Goal: Information Seeking & Learning: Learn about a topic

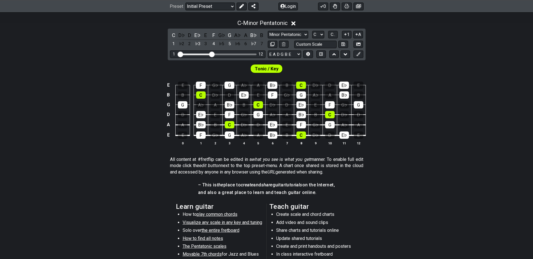
scroll to position [112, 0]
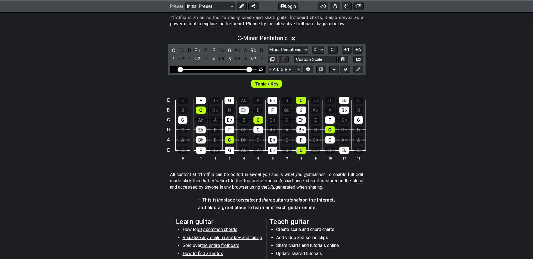
drag, startPoint x: 213, startPoint y: 69, endPoint x: 250, endPoint y: 68, distance: 36.8
click at [250, 69] on input "Visible fret range" at bounding box center [218, 69] width 80 height 0
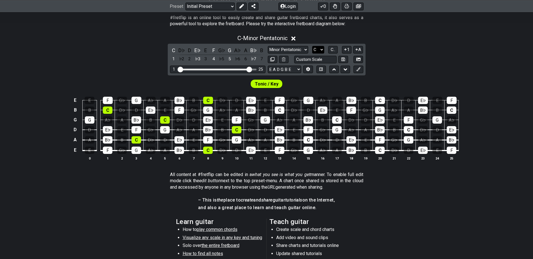
click at [321, 49] on select "A♭ A A♯ B♭ B C C♯ D♭ D D♯ E♭ E F F♯ G♭ G G♯" at bounding box center [318, 50] width 12 height 8
select select "E"
click at [312, 46] on select "A♭ A A♯ B♭ B C C♯ D♭ D D♯ E♭ E F F♯ G♭ G G♯" at bounding box center [318, 50] width 12 height 8
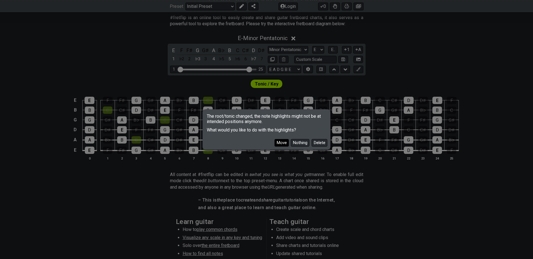
click at [279, 143] on button "Move" at bounding box center [281, 143] width 14 height 8
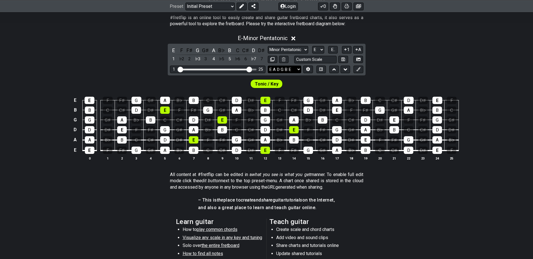
click at [298, 68] on select "E A D G B E E A D G B E E A D G B E B E A D F♯ B A D G C E A D A D G B E E♭ A♭ …" at bounding box center [284, 70] width 33 height 8
click at [393, 63] on div "E - Minor Pentatonic E F F♯ G G♯ A B♭ B C C♯ D D♯ 1 ♭2 2 ♭3 3 4 ♭5 5 ♭6 6 ♭7 7 …" at bounding box center [266, 99] width 533 height 137
click at [305, 49] on select "Minor Pentatonic Click to edit Minor Pentatonic Major Pentatonic Minor Blues Ma…" at bounding box center [288, 50] width 40 height 8
click at [419, 69] on div "E - Minor Pentatonic E F F♯ G G♯ A B♭ B C C♯ D D♯ 1 ♭2 2 ♭3 3 4 ♭5 5 ♭6 6 ♭7 7 …" at bounding box center [266, 99] width 533 height 137
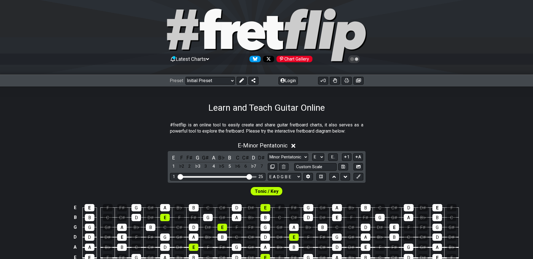
scroll to position [0, 0]
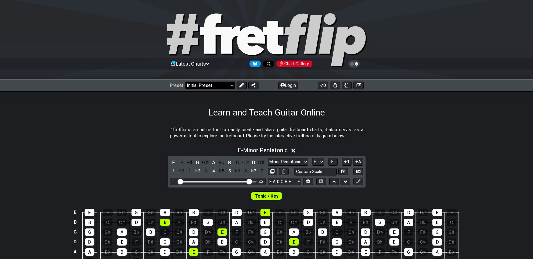
click at [230, 87] on select "Welcome to #fretflip! Initial Preset Custom Preset Minor Pentatonic Major Penta…" at bounding box center [209, 86] width 49 height 8
click at [185, 82] on select "Welcome to #fretflip! Initial Preset Custom Preset Minor Pentatonic Major Penta…" at bounding box center [209, 86] width 49 height 8
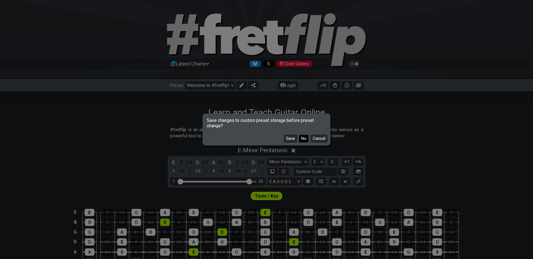
click at [302, 138] on button "No" at bounding box center [304, 139] width 10 height 8
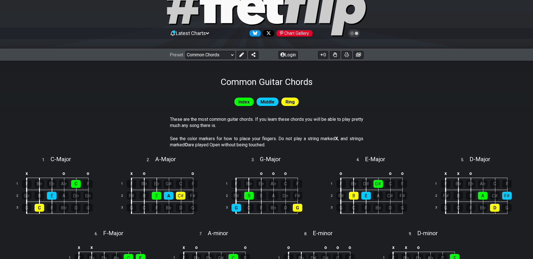
scroll to position [28, 0]
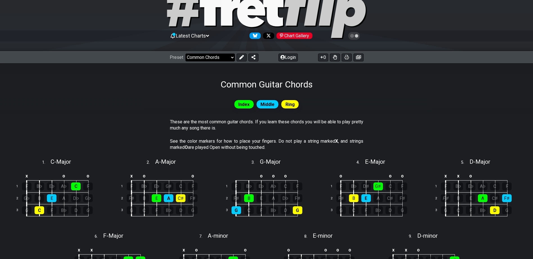
click at [232, 58] on select "Welcome to #fretflip! Initial Preset Custom Preset Minor Pentatonic Major Penta…" at bounding box center [209, 58] width 49 height 8
click at [185, 54] on select "Welcome to #fretflip! Initial Preset Custom Preset Minor Pentatonic Major Penta…" at bounding box center [209, 58] width 49 height 8
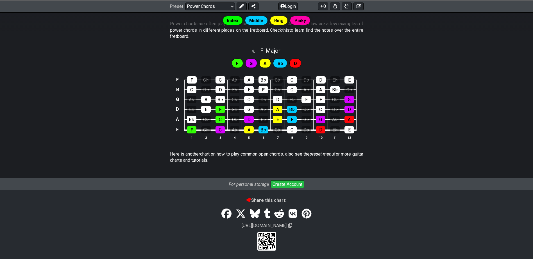
scroll to position [364, 0]
click at [256, 155] on span "chart on how to play common open chords" at bounding box center [241, 153] width 83 height 5
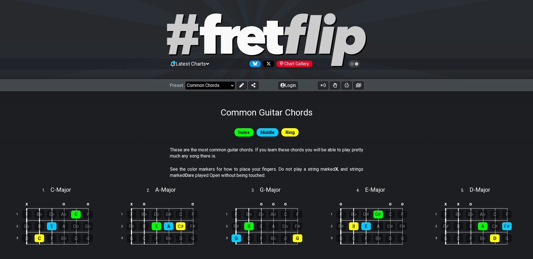
click at [232, 86] on select "Welcome to #fretflip! Initial Preset Custom Preset Minor Pentatonic Major Penta…" at bounding box center [209, 86] width 49 height 8
click at [185, 82] on select "Welcome to #fretflip! Initial Preset Custom Preset Minor Pentatonic Major Penta…" at bounding box center [209, 86] width 49 height 8
select select "/the-caged-system"
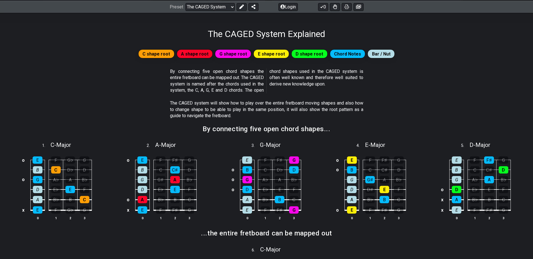
scroll to position [84, 0]
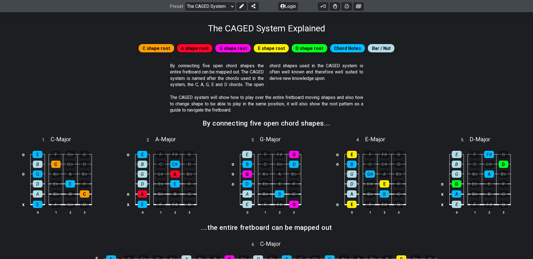
click at [280, 50] on span "E shape root" at bounding box center [271, 48] width 27 height 8
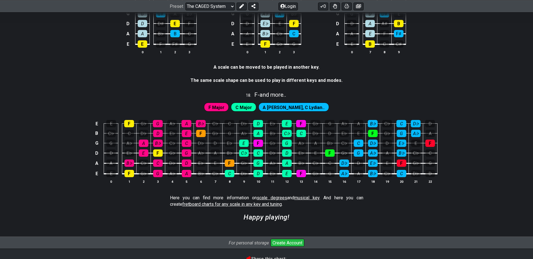
scroll to position [1434, 0]
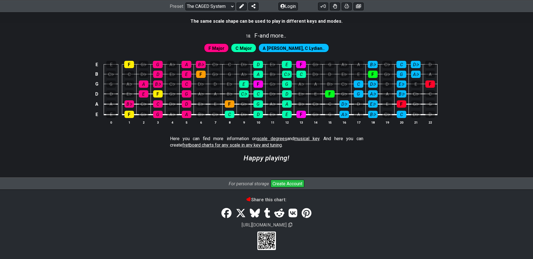
click at [280, 182] on button "Create Account" at bounding box center [287, 184] width 34 height 8
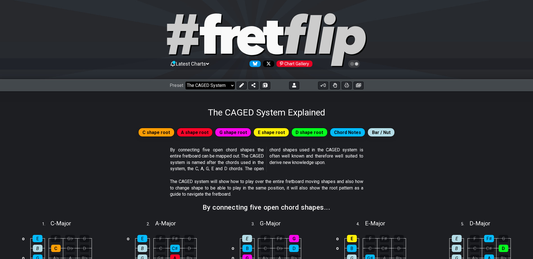
click at [232, 85] on select "Welcome to #fretflip! Initial Preset Custom Preset Minor Pentatonic Major Penta…" at bounding box center [209, 86] width 49 height 8
click at [185, 82] on select "Welcome to #fretflip! Initial Preset Custom Preset Minor Pentatonic Major Penta…" at bounding box center [209, 86] width 49 height 8
select select "/minor-pentatonic"
select select "C"
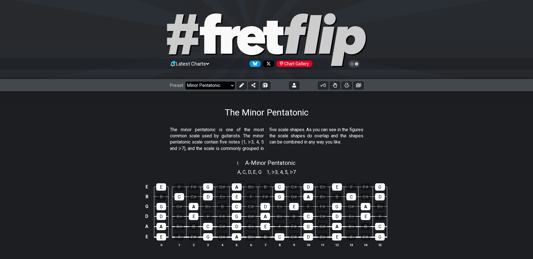
click at [230, 88] on select "Welcome to #fretflip! Initial Preset Custom Preset Minor Pentatonic Major Penta…" at bounding box center [209, 86] width 49 height 8
click at [185, 82] on select "Welcome to #fretflip! Initial Preset Custom Preset Minor Pentatonic Major Penta…" at bounding box center [209, 86] width 49 height 8
select select "/welcome"
select select "C"
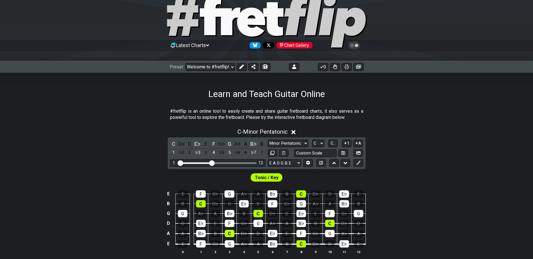
scroll to position [28, 0]
